Goal: Information Seeking & Learning: Learn about a topic

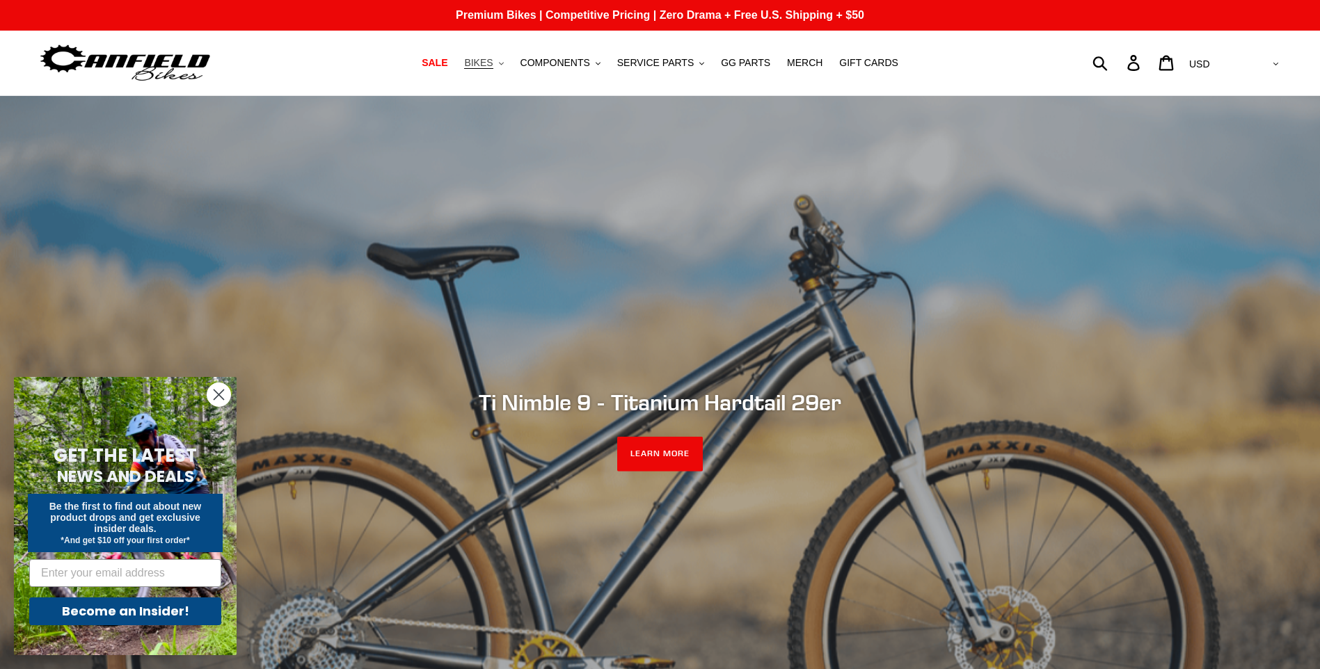
click at [492, 64] on span "BIKES" at bounding box center [478, 63] width 29 height 12
click at [492, 61] on span "BIKES" at bounding box center [478, 63] width 29 height 12
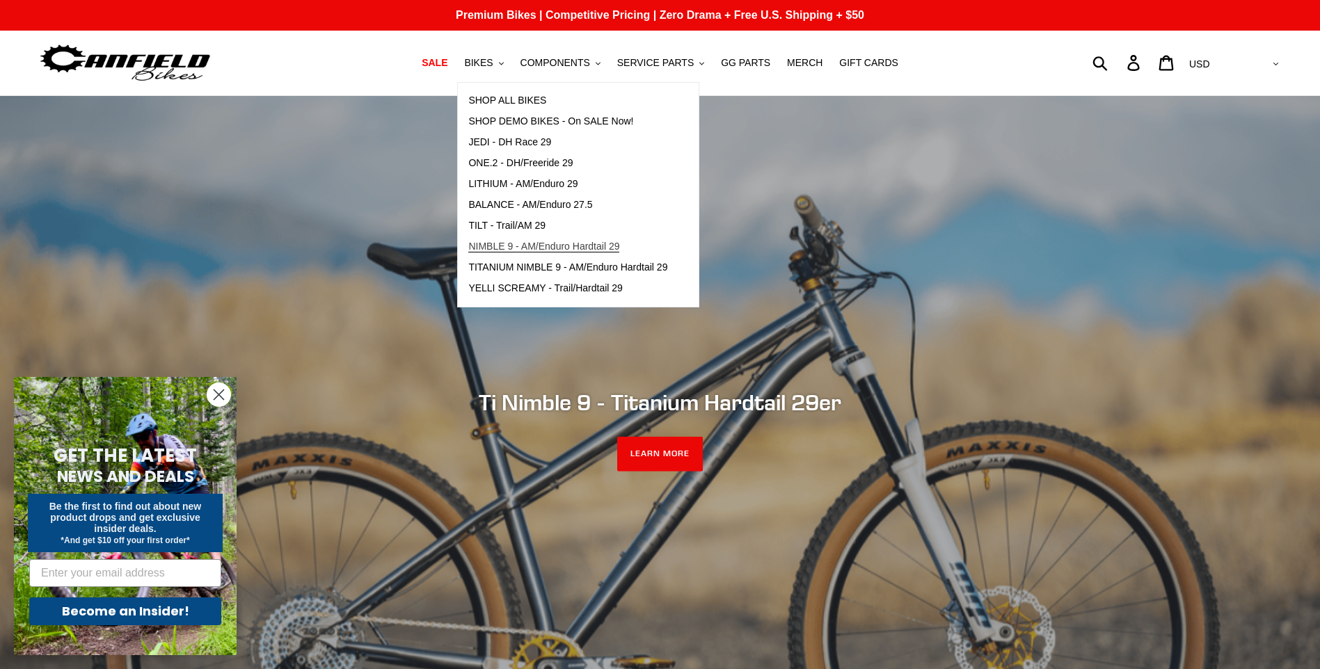
click at [534, 248] on span "NIMBLE 9 - AM/Enduro Hardtail 29" at bounding box center [543, 247] width 151 height 12
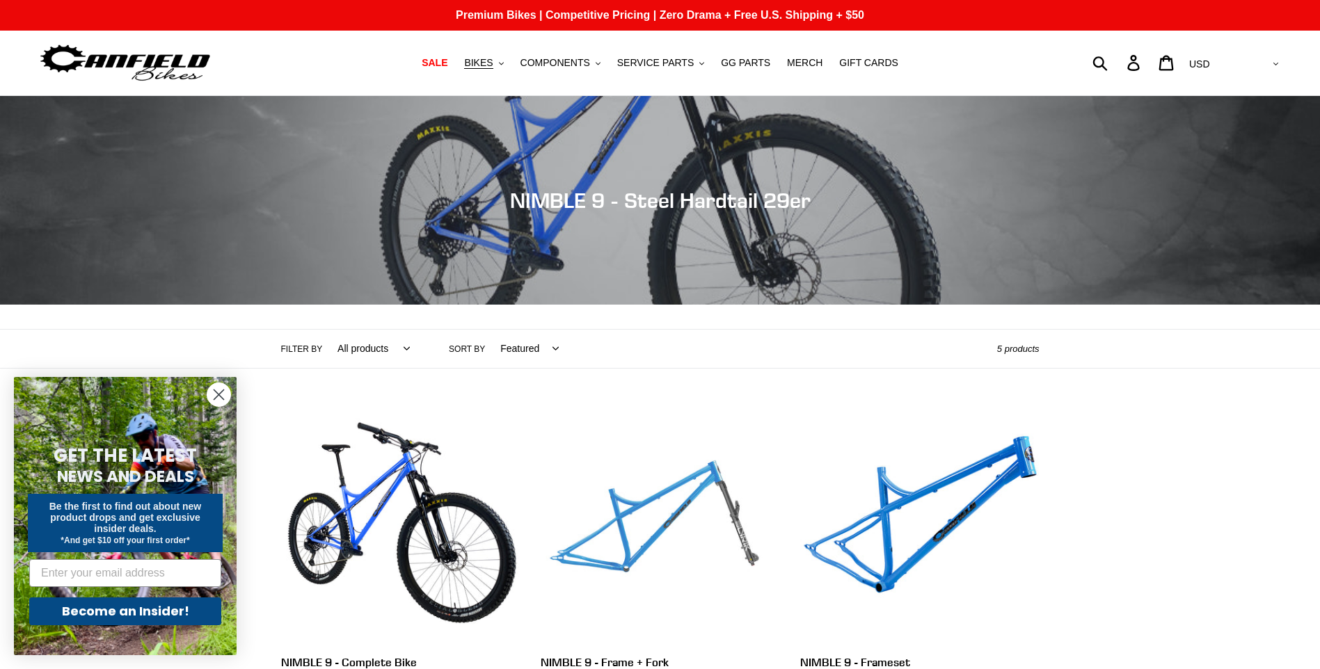
scroll to position [232, 0]
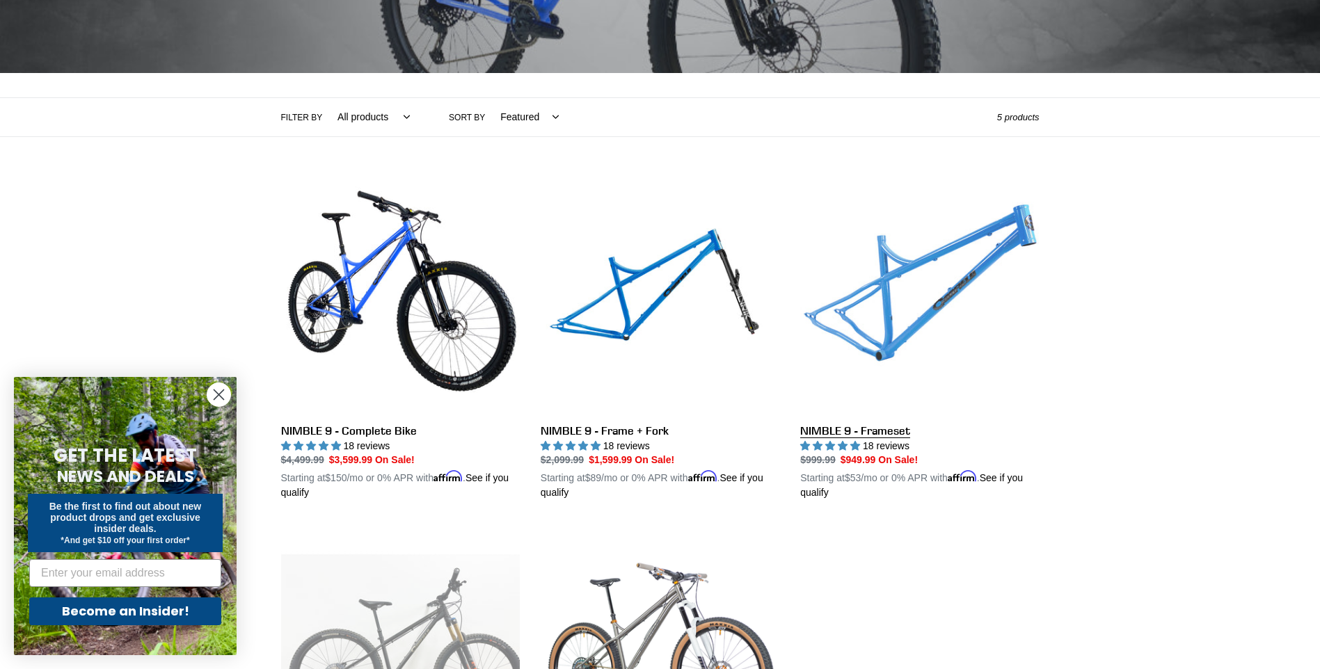
click at [908, 322] on link "NIMBLE 9 - Frameset" at bounding box center [919, 338] width 239 height 326
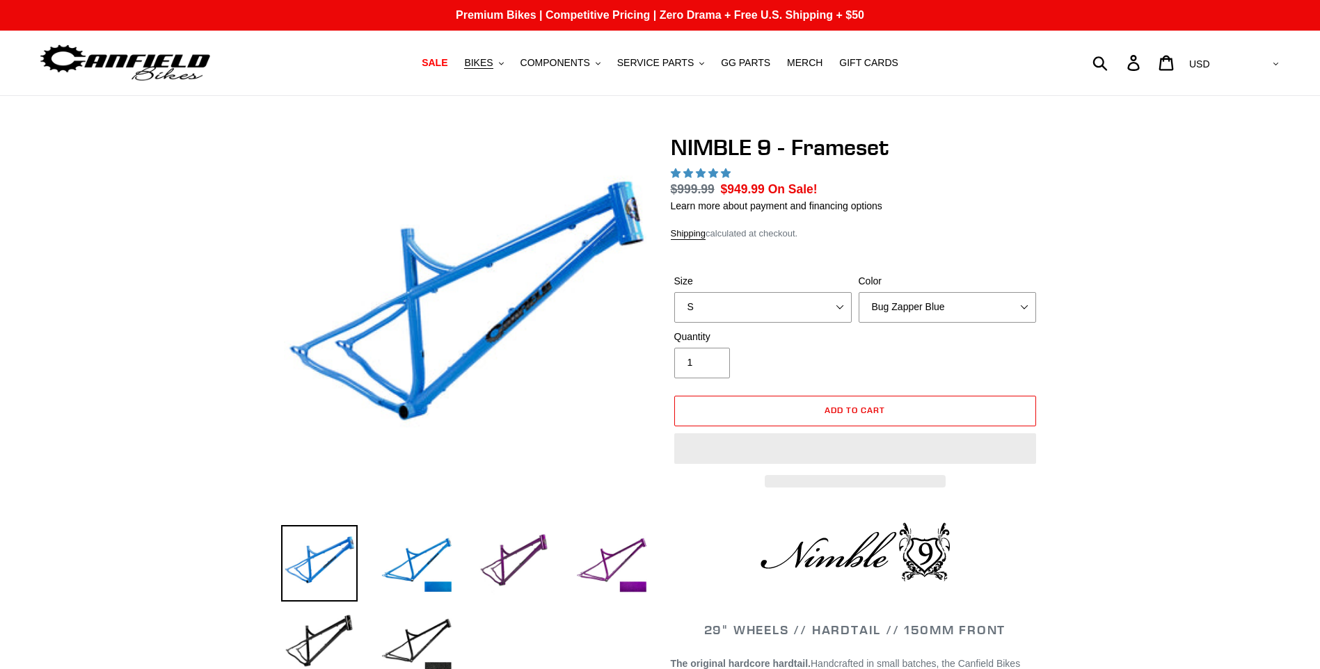
select select "highest-rating"
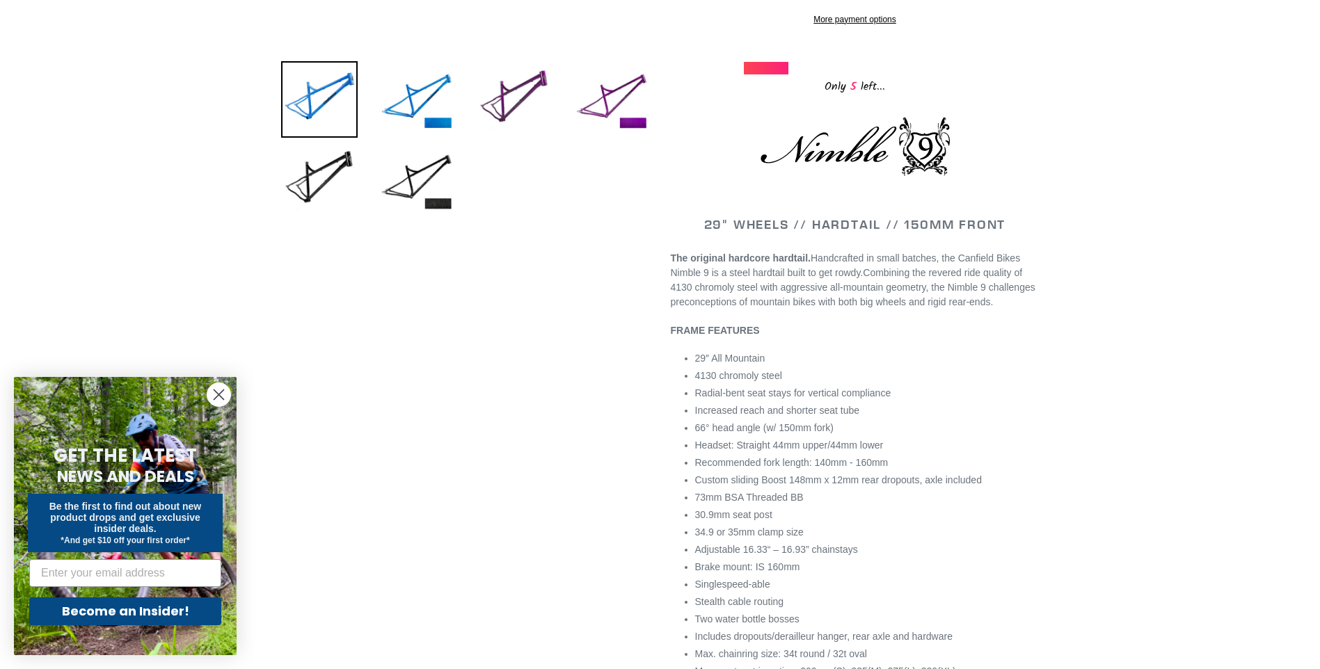
scroll to position [232, 0]
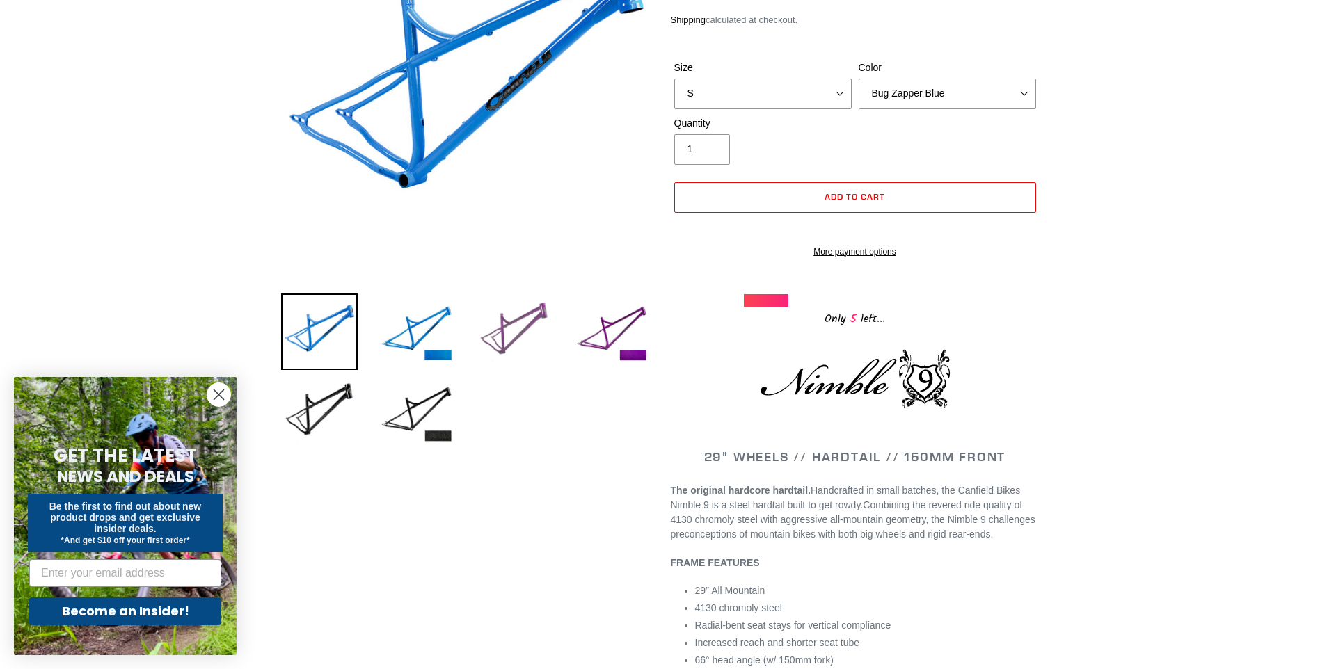
click at [517, 325] on img at bounding box center [514, 332] width 77 height 77
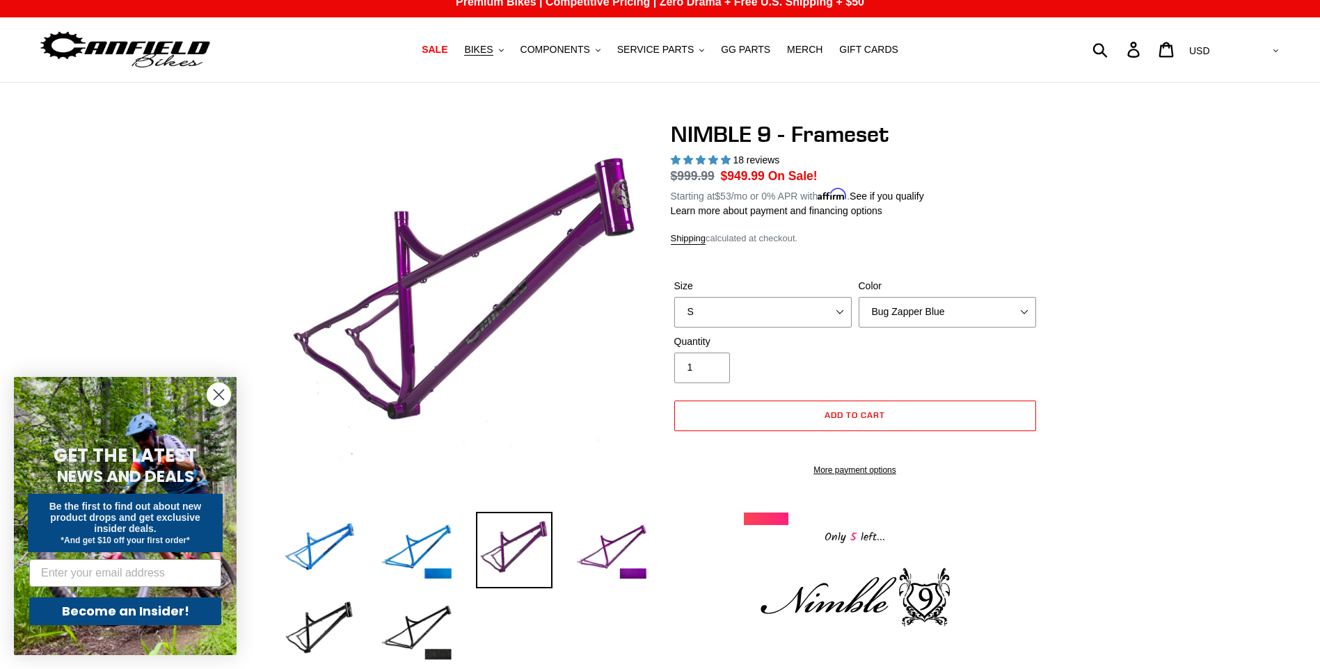
scroll to position [0, 0]
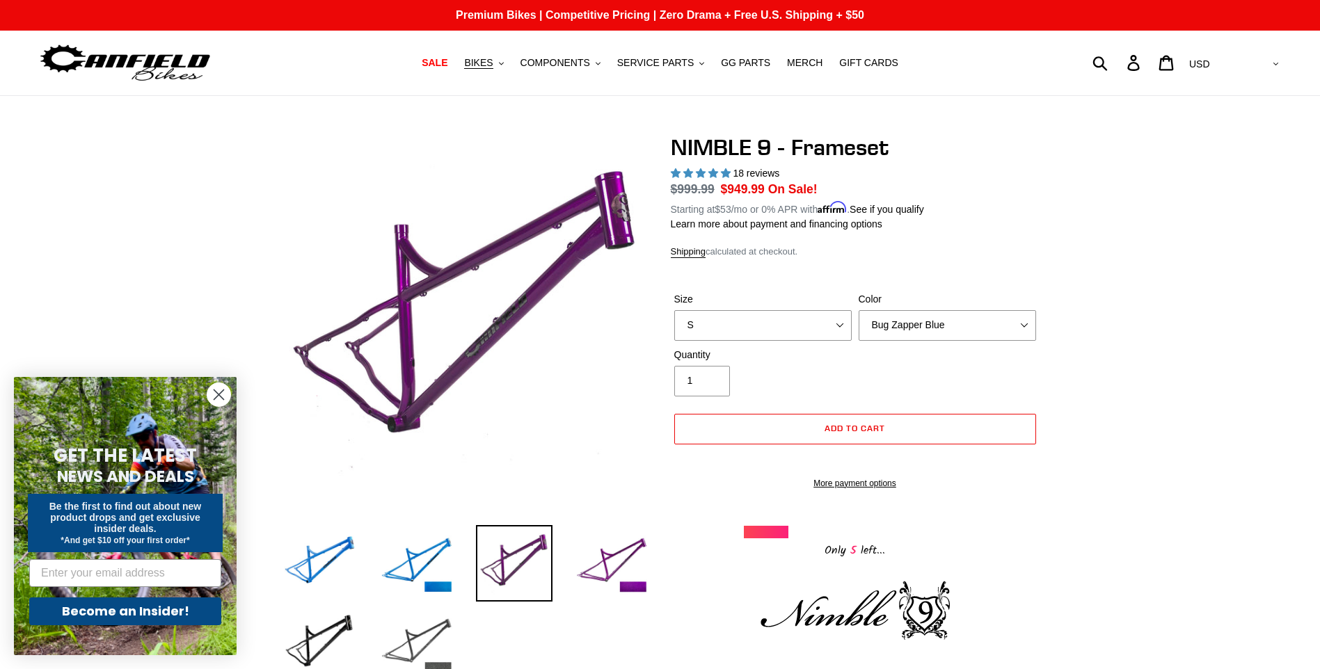
click at [435, 650] on img at bounding box center [416, 644] width 77 height 77
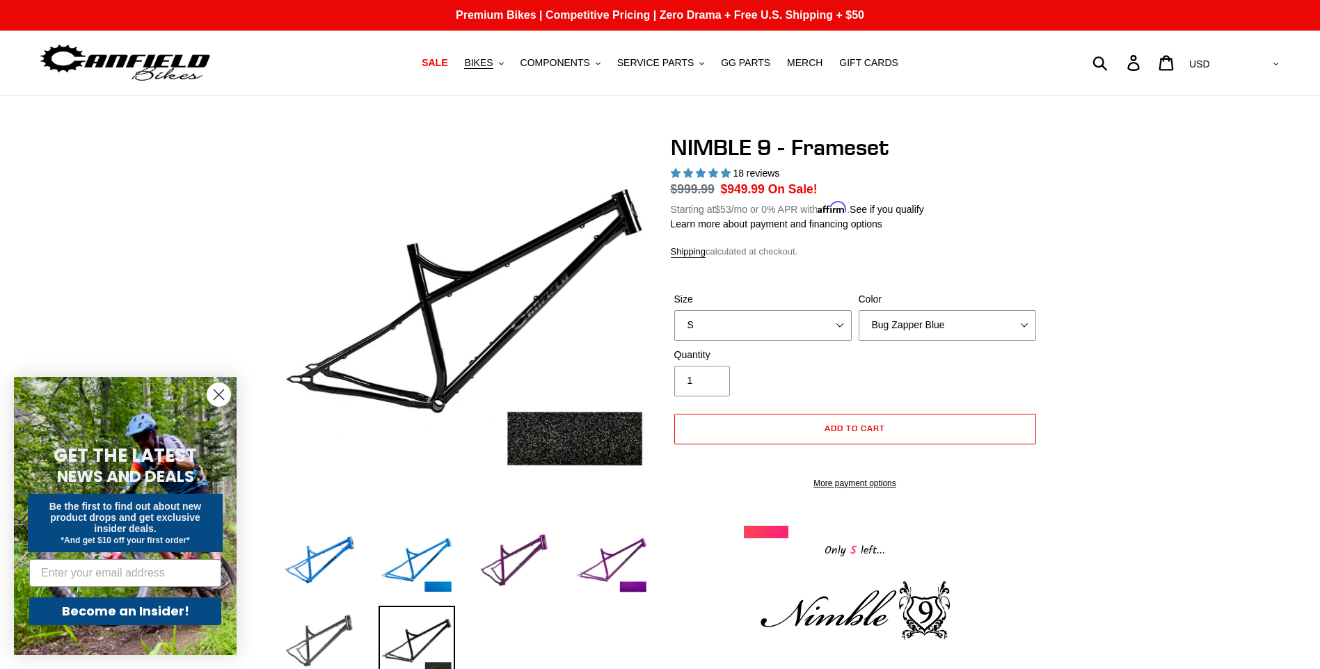
click at [314, 630] on img at bounding box center [319, 644] width 77 height 77
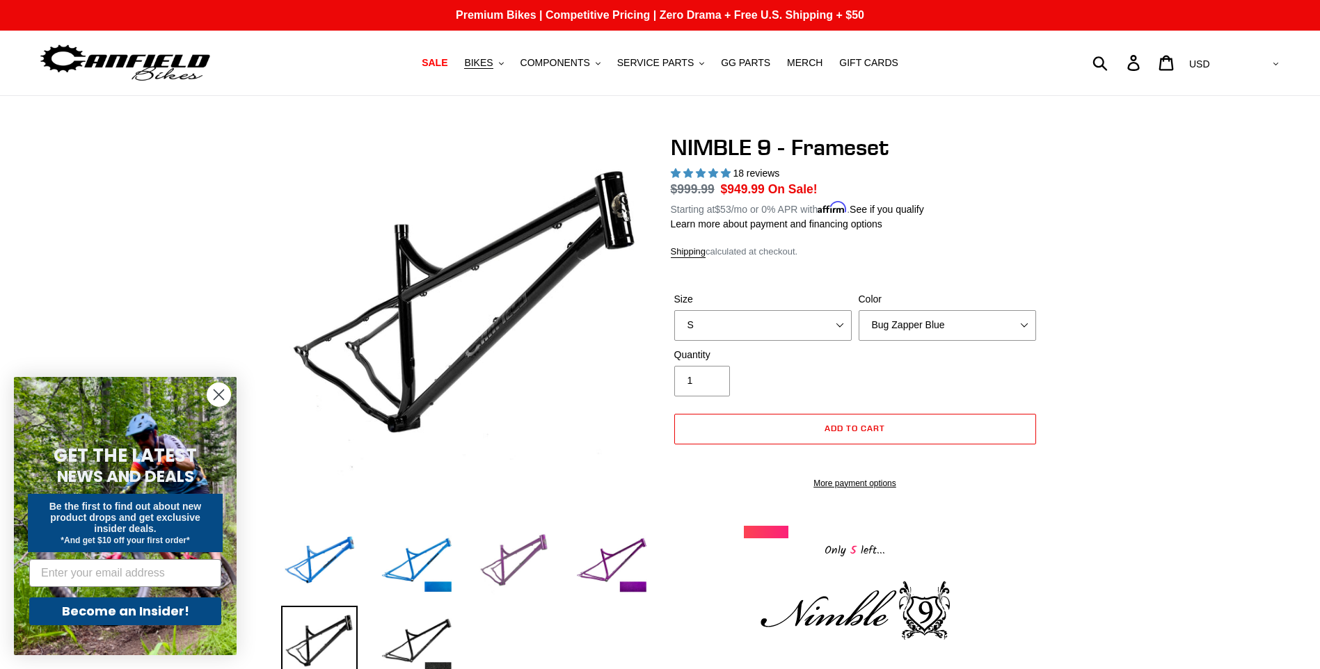
click at [505, 574] on img at bounding box center [514, 563] width 77 height 77
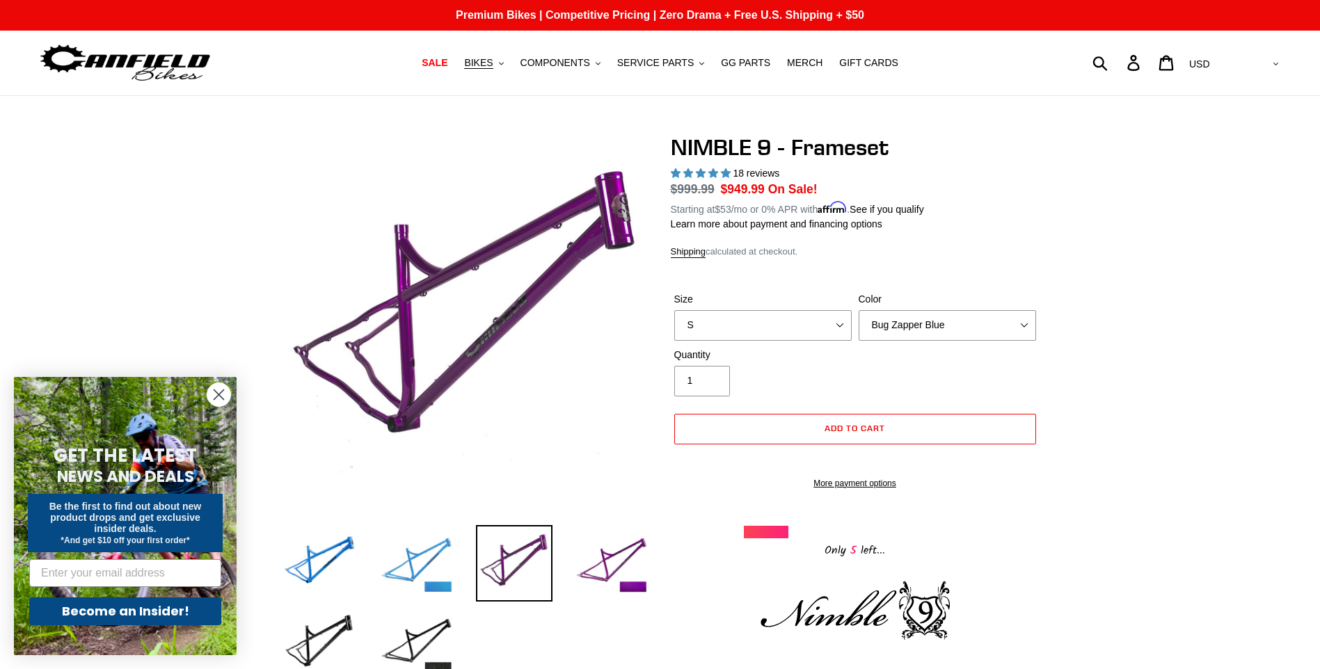
click at [415, 556] on img at bounding box center [416, 563] width 77 height 77
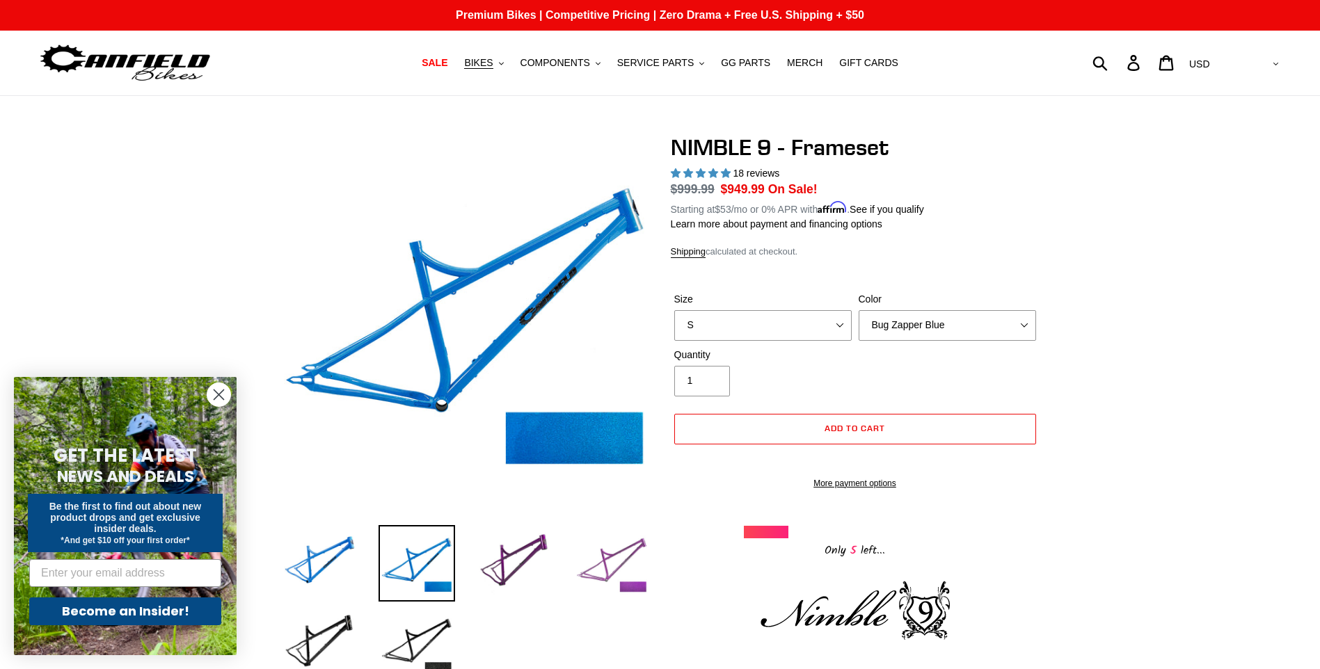
click at [613, 565] on img at bounding box center [611, 563] width 77 height 77
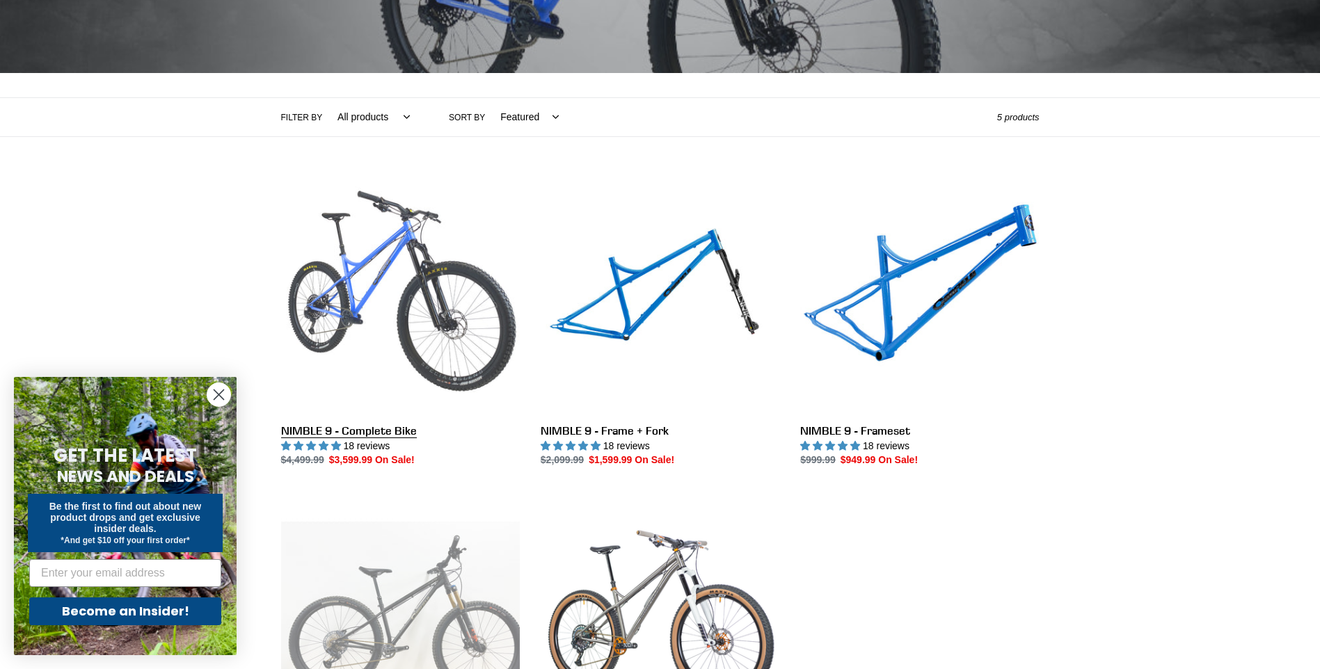
click at [423, 314] on link "NIMBLE 9 - Complete Bike" at bounding box center [400, 321] width 239 height 293
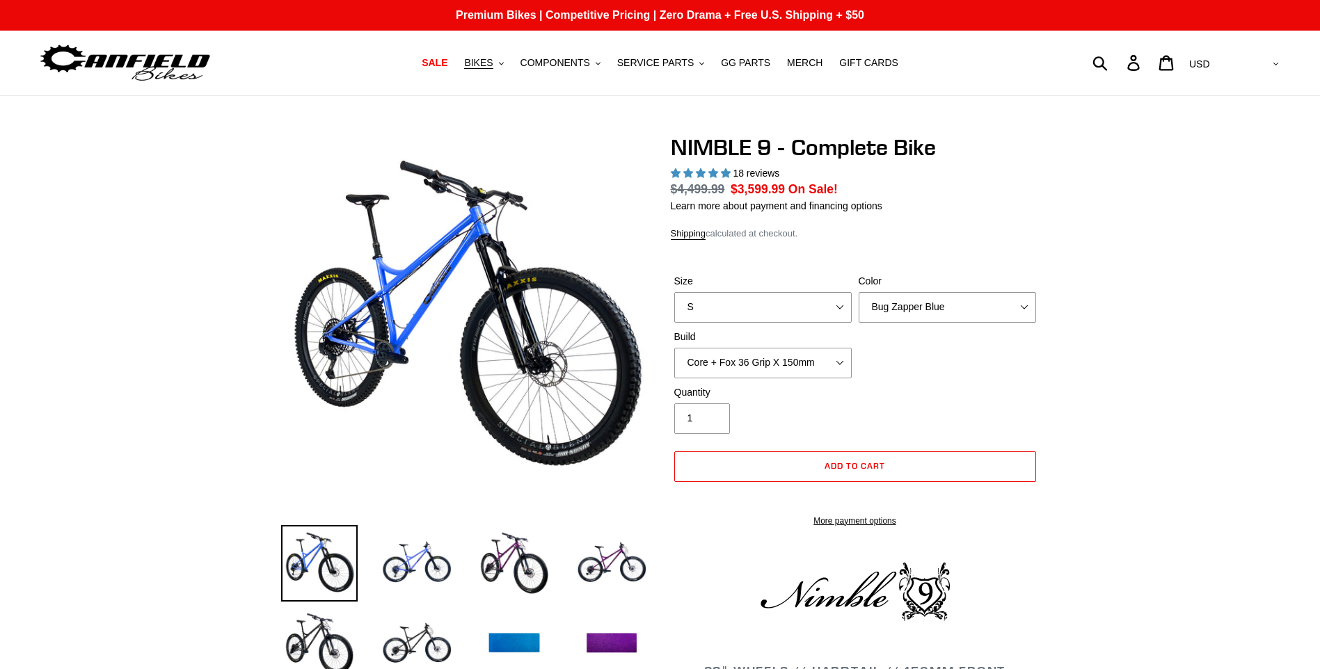
select select "highest-rating"
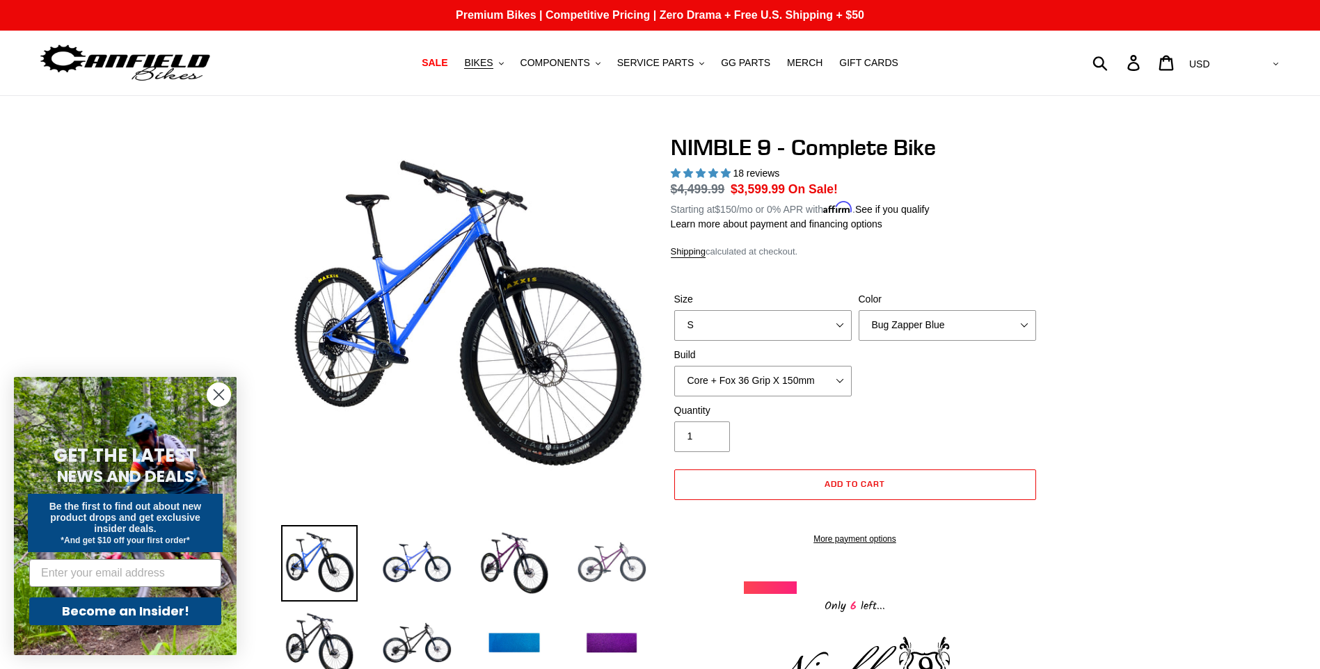
click at [593, 560] on img at bounding box center [611, 563] width 77 height 77
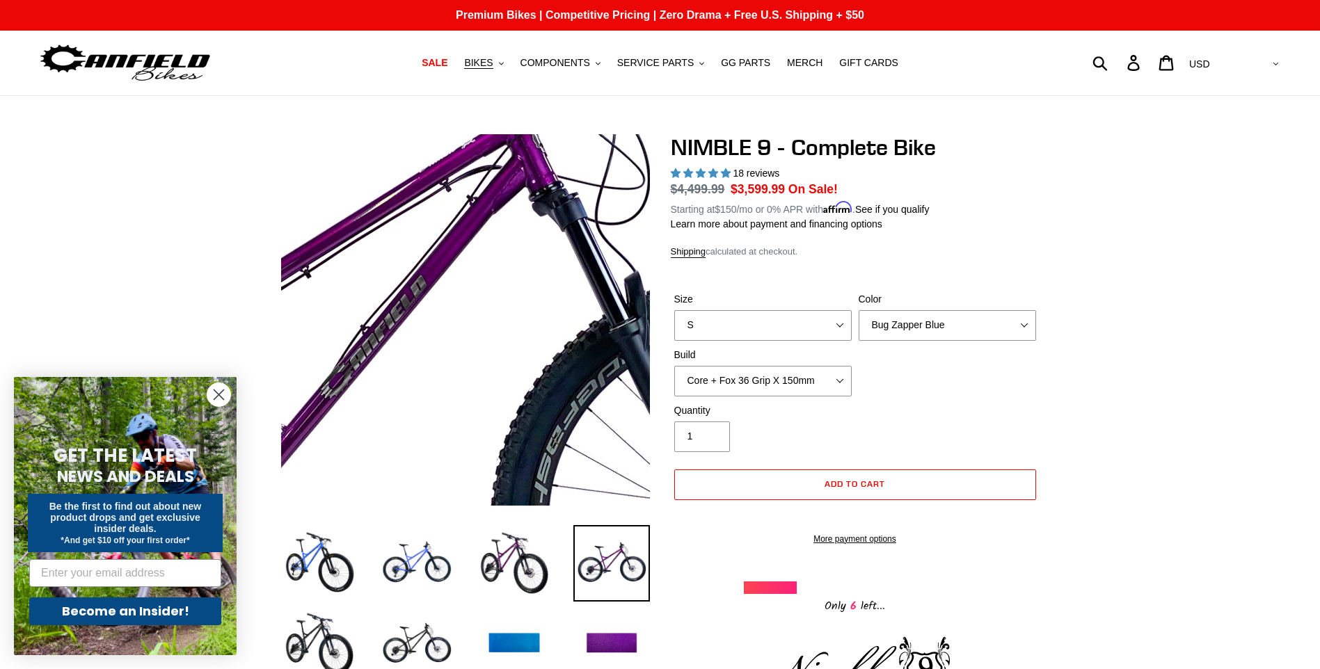
click at [515, 286] on img at bounding box center [322, 415] width 1425 height 1425
